Goal: Transaction & Acquisition: Book appointment/travel/reservation

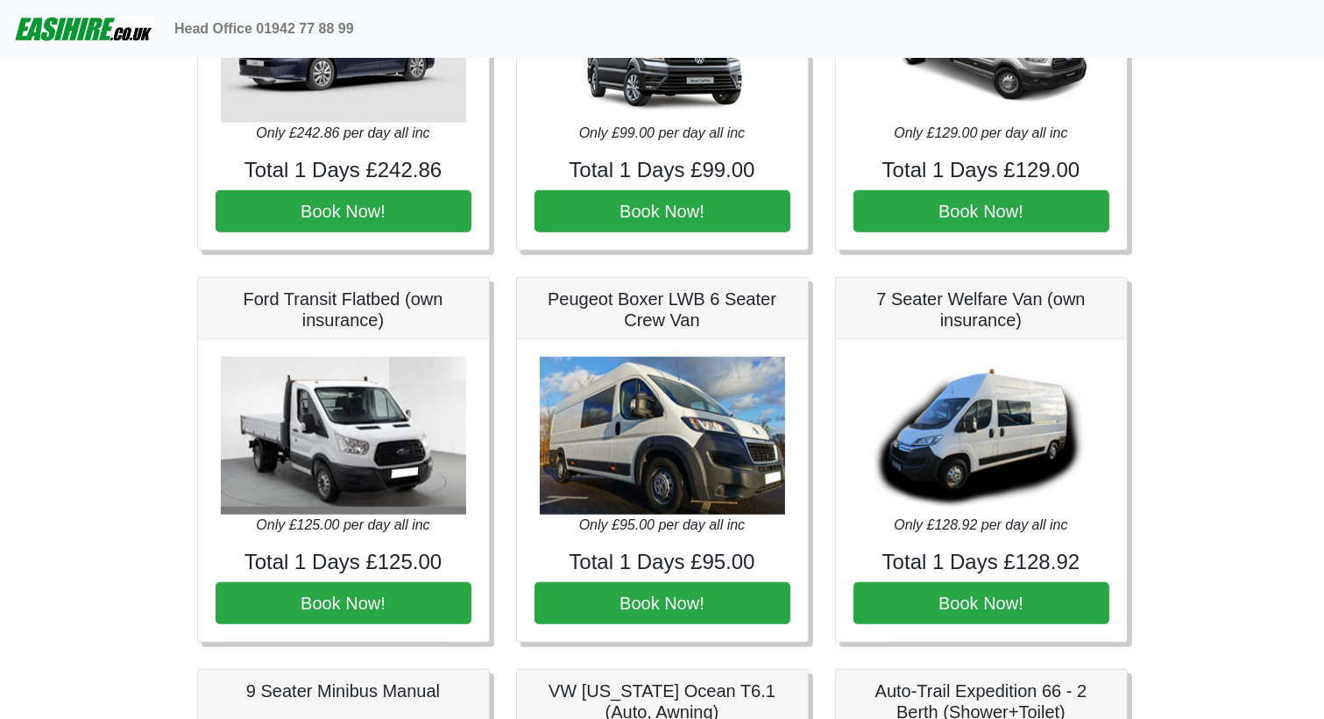
scroll to position [1423, 0]
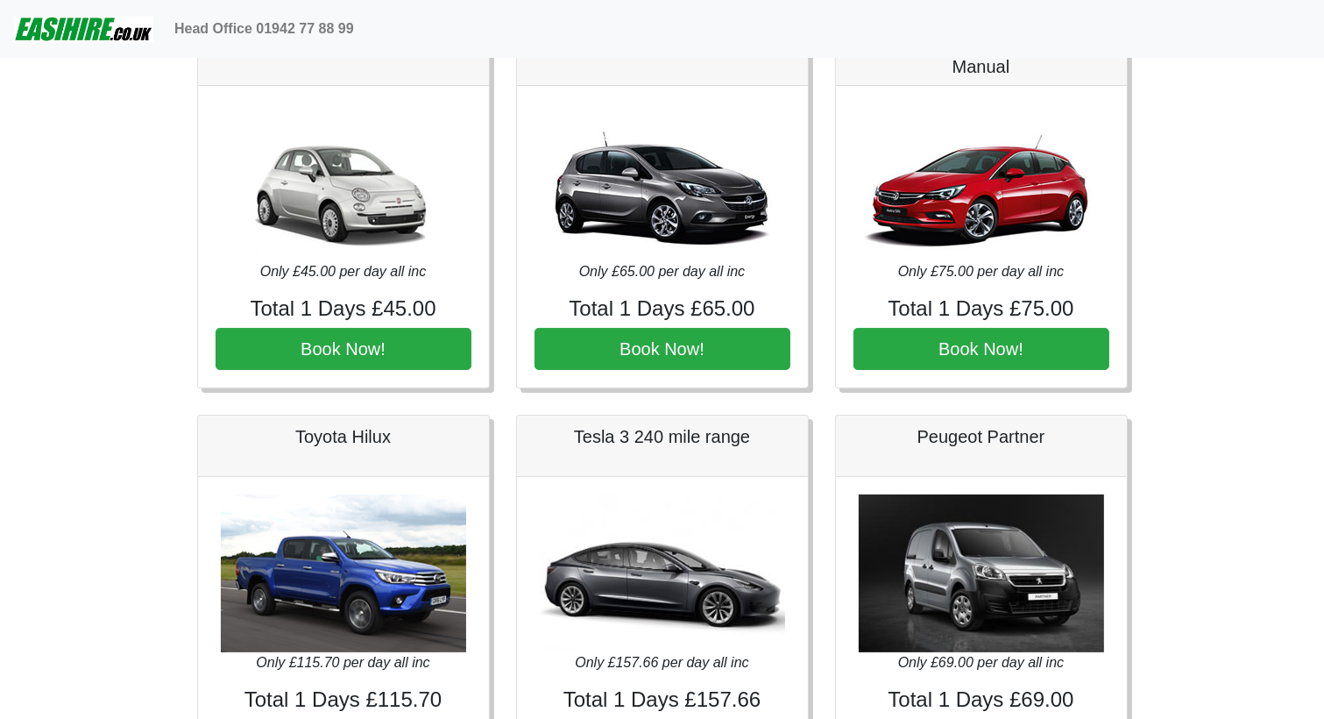
scroll to position [104, 0]
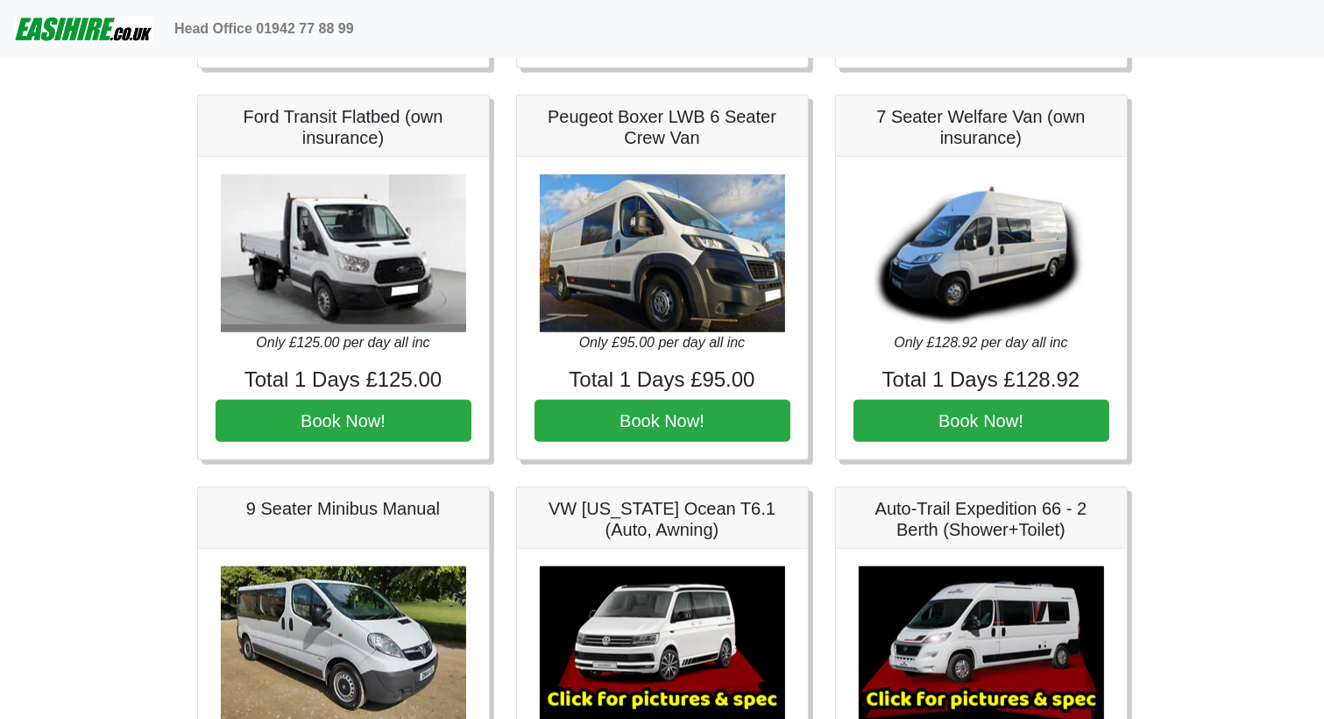
scroll to position [1598, 0]
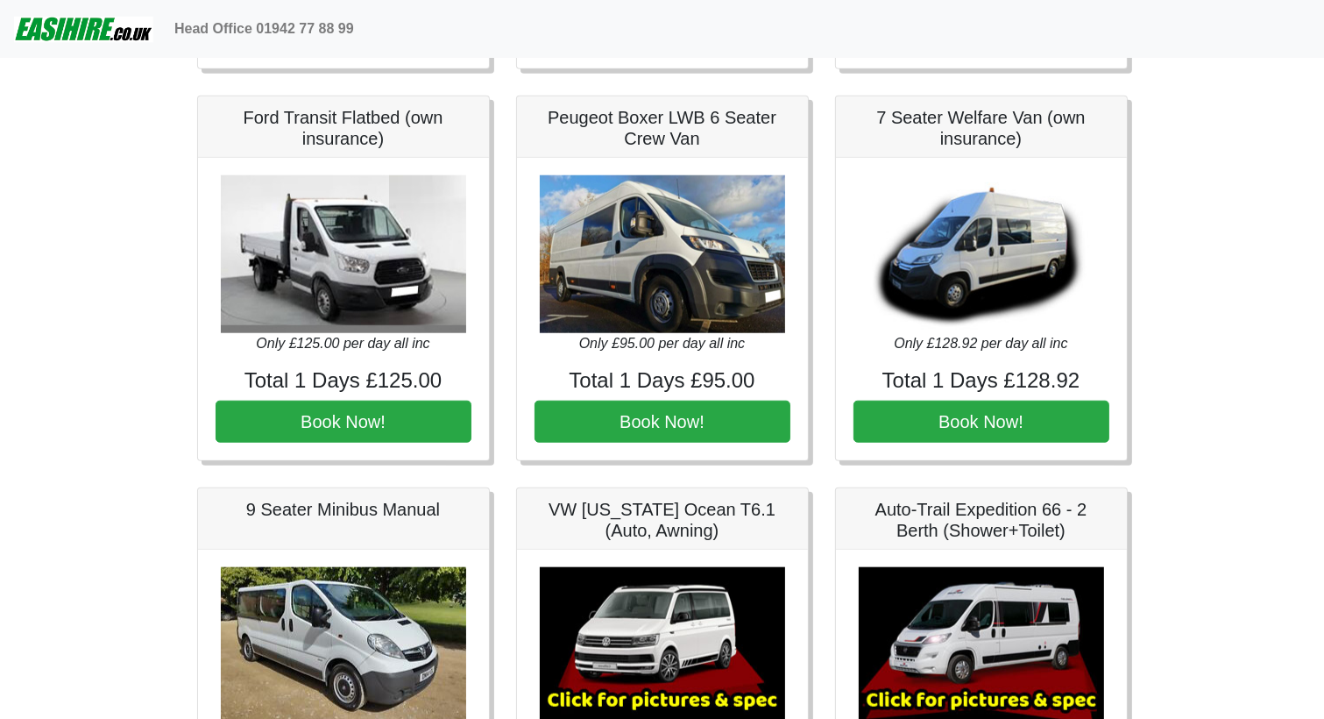
click at [697, 248] on img at bounding box center [662, 254] width 245 height 158
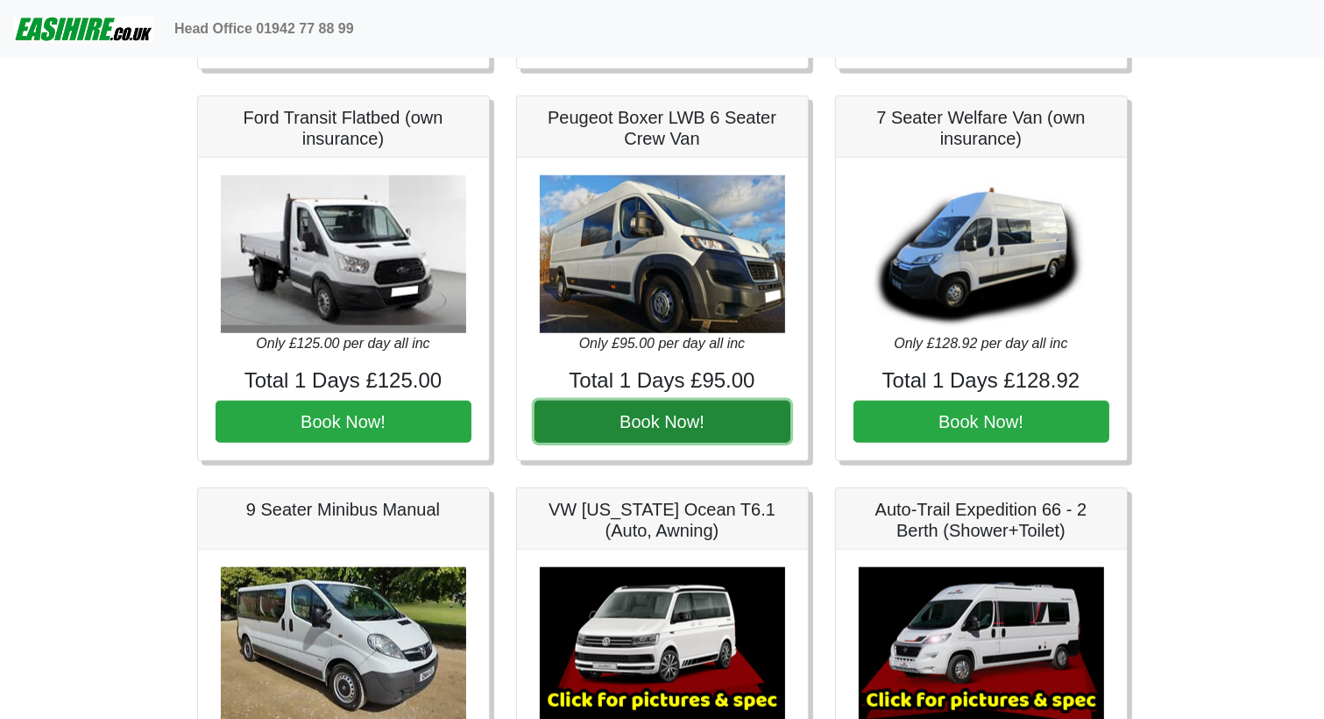
click at [664, 405] on button "Book Now!" at bounding box center [663, 421] width 256 height 42
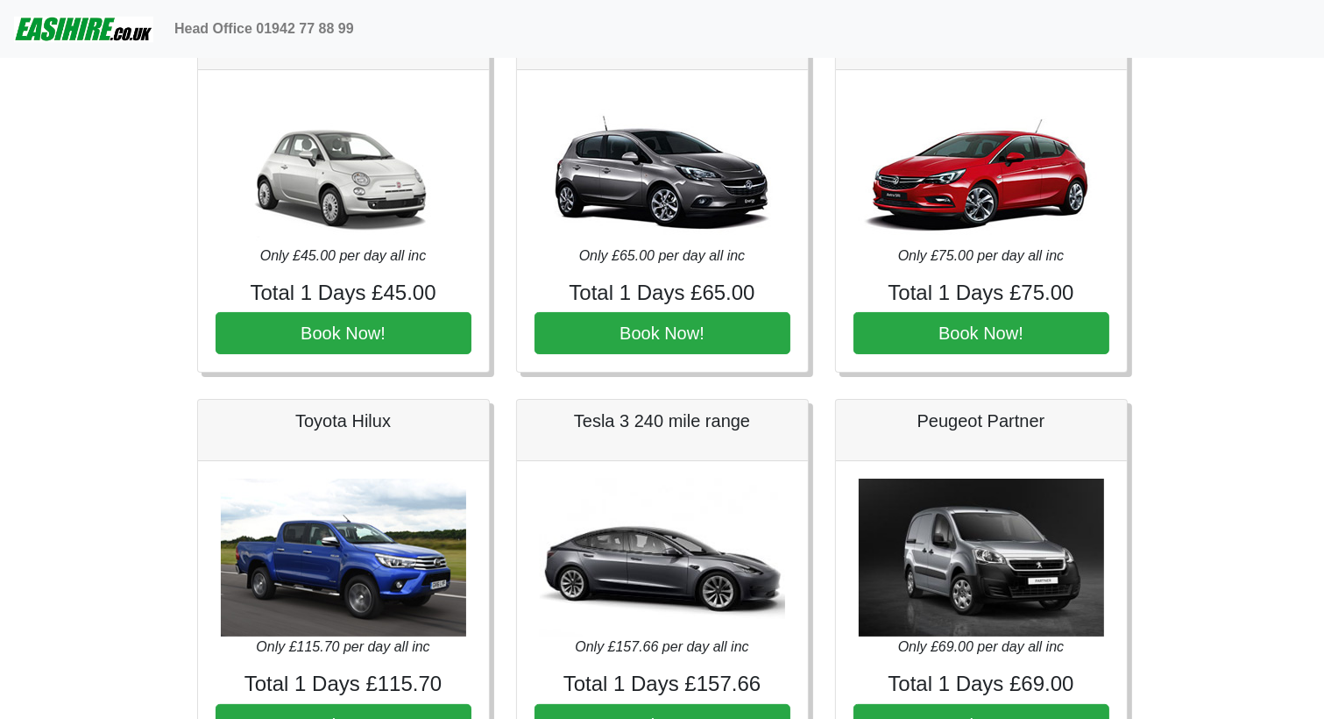
scroll to position [121, 0]
